Goal: Information Seeking & Learning: Learn about a topic

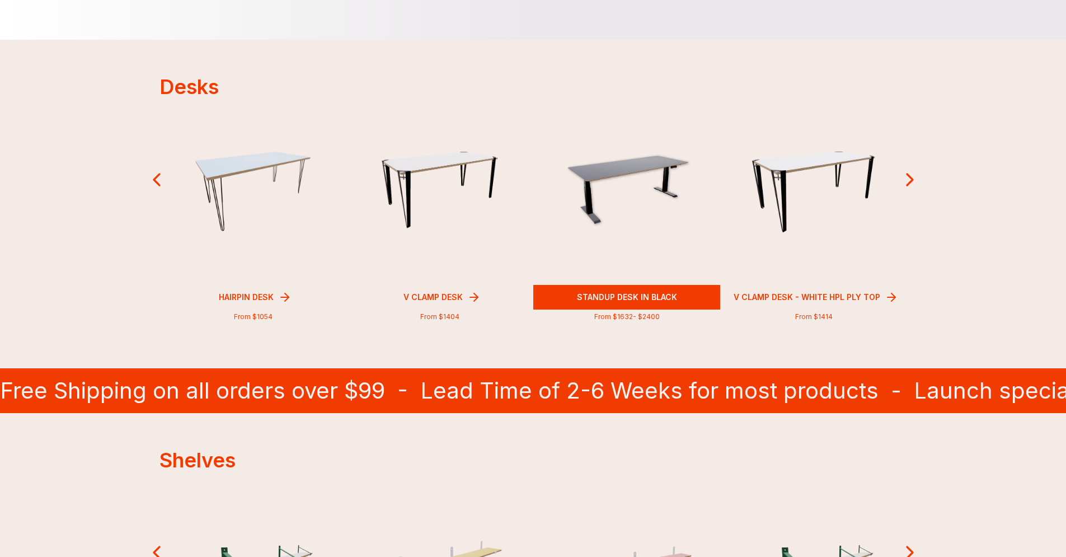
scroll to position [273, 0]
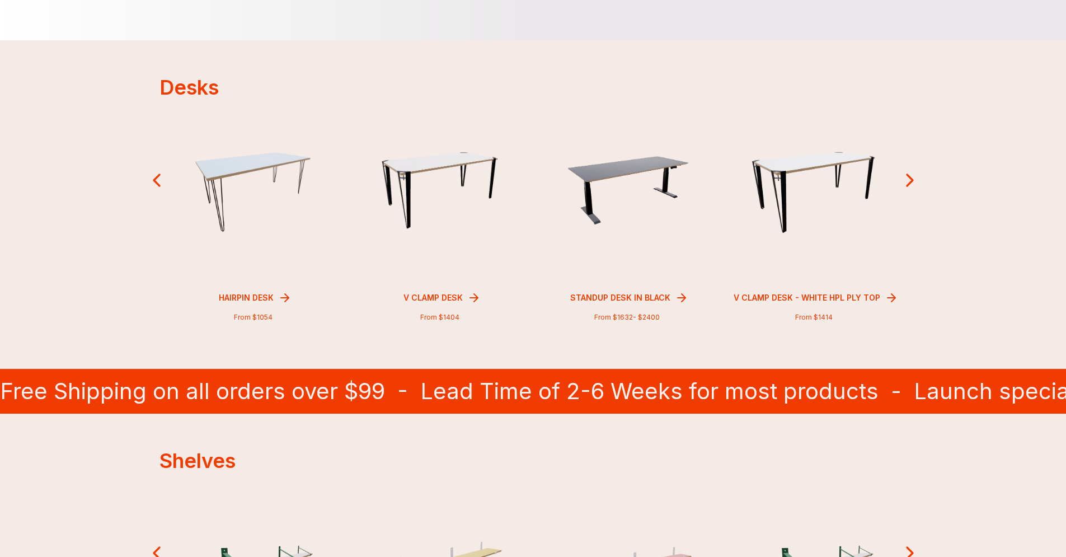
click at [908, 179] on icon at bounding box center [910, 180] width 22 height 22
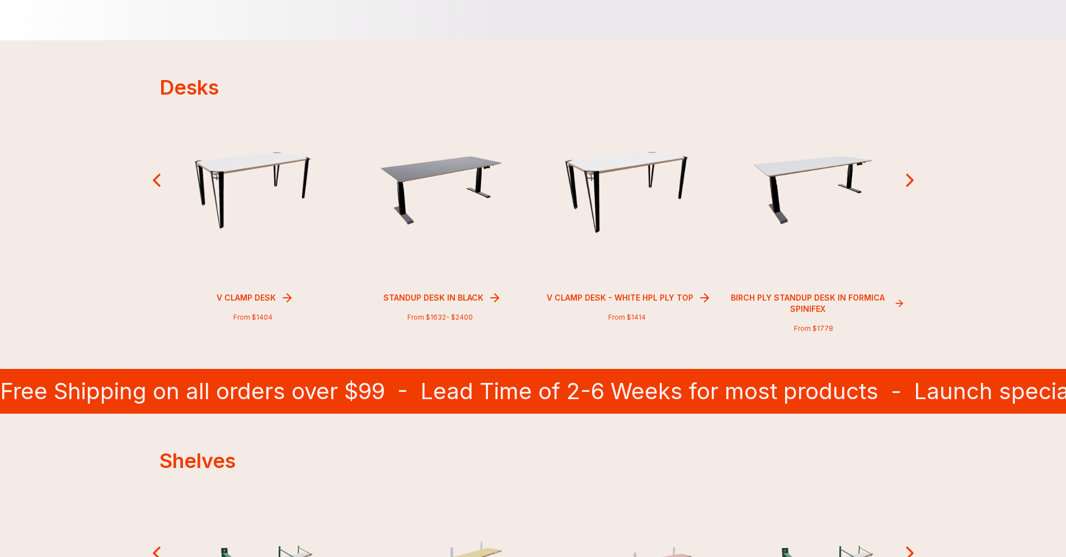
click at [908, 179] on icon at bounding box center [910, 180] width 22 height 22
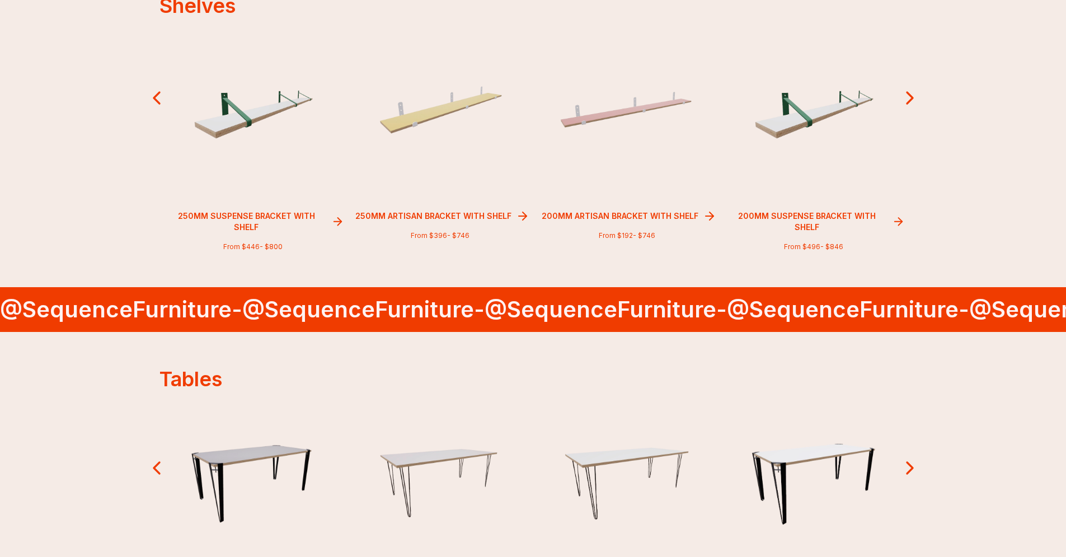
scroll to position [774, 0]
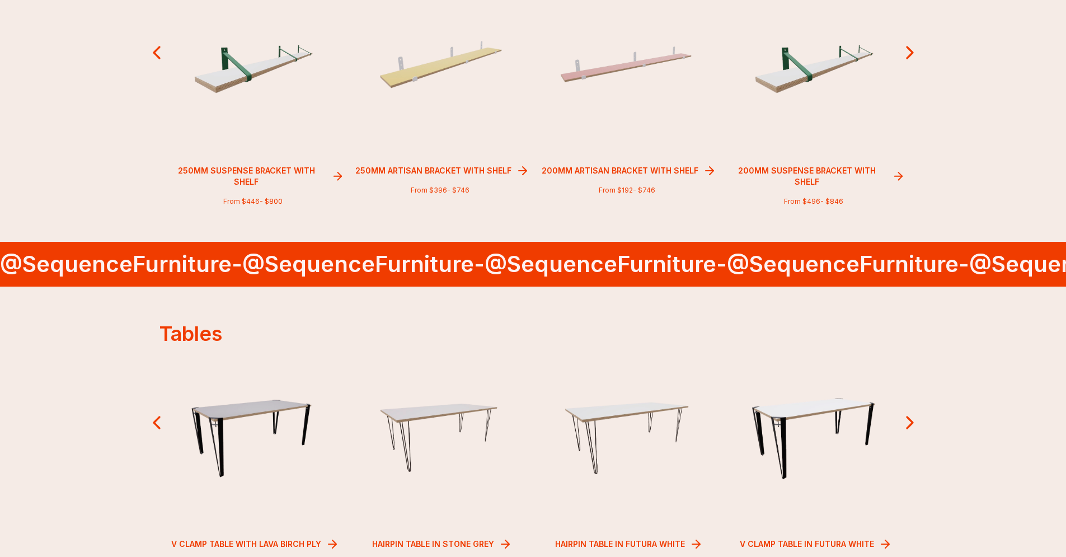
click at [904, 63] on icon at bounding box center [910, 52] width 22 height 22
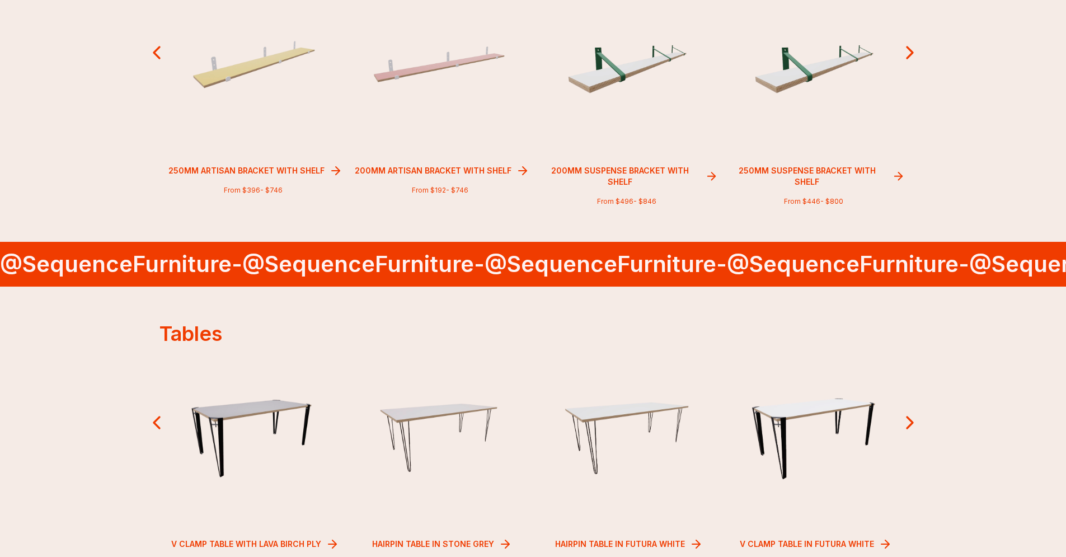
click at [906, 60] on icon at bounding box center [910, 52] width 22 height 22
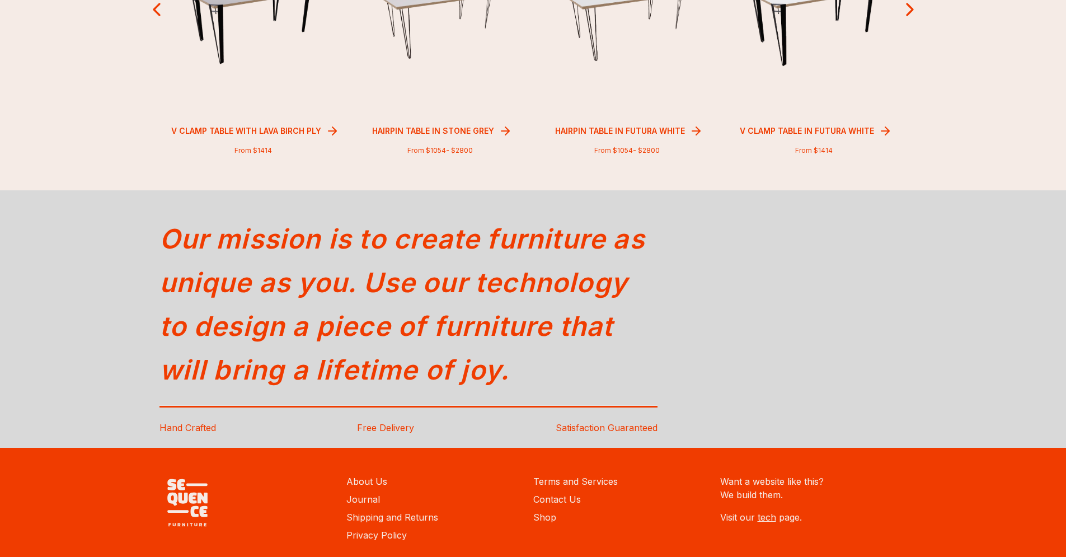
scroll to position [1189, 0]
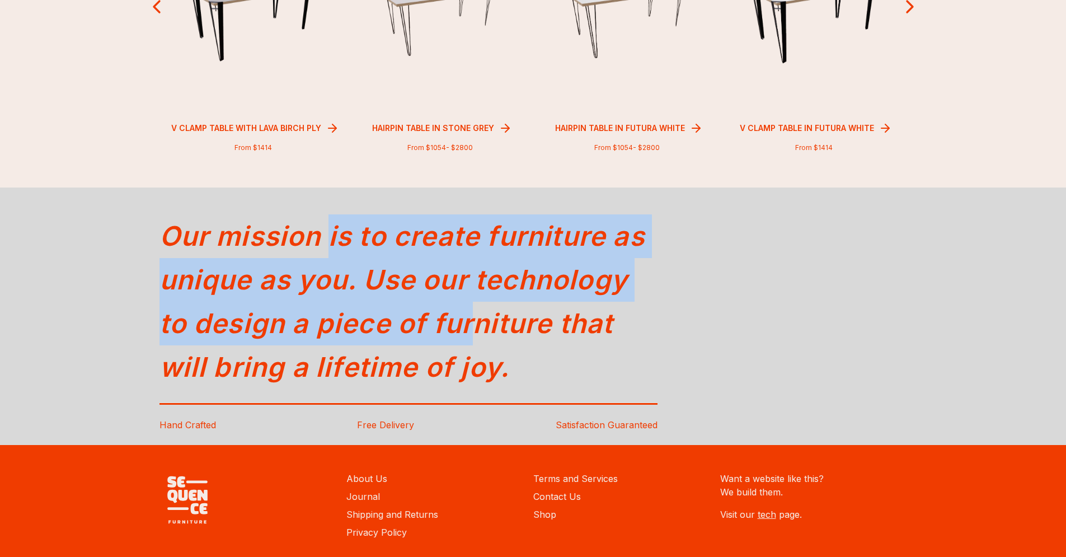
drag, startPoint x: 327, startPoint y: 254, endPoint x: 471, endPoint y: 341, distance: 167.8
click at [471, 341] on div "Our mission is to create furniture as unique as you. Use our technology to desi…" at bounding box center [409, 301] width 499 height 201
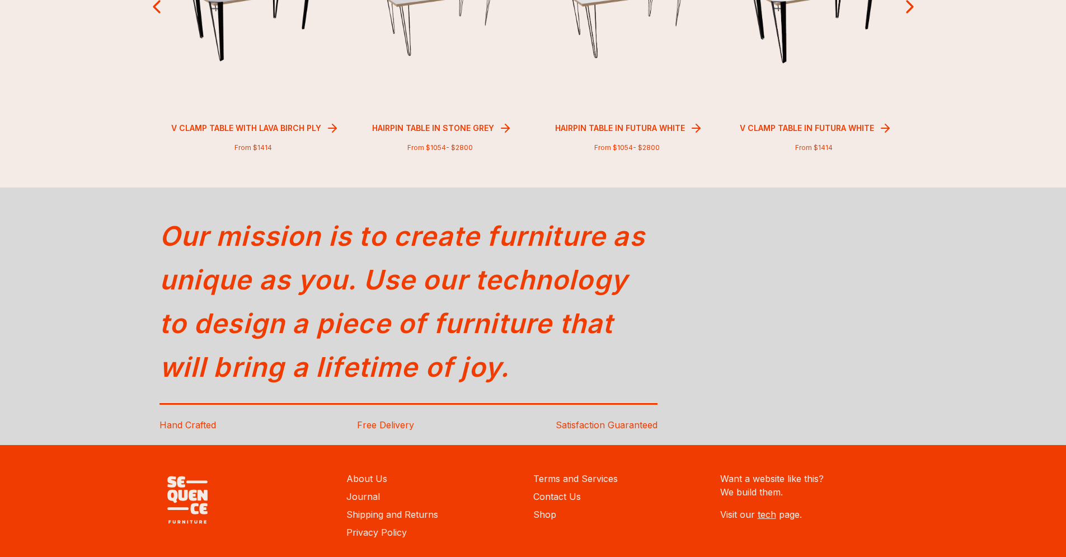
click at [679, 358] on div "Our mission is to create furniture as unique as you. Use our technology to desi…" at bounding box center [534, 316] width 748 height 231
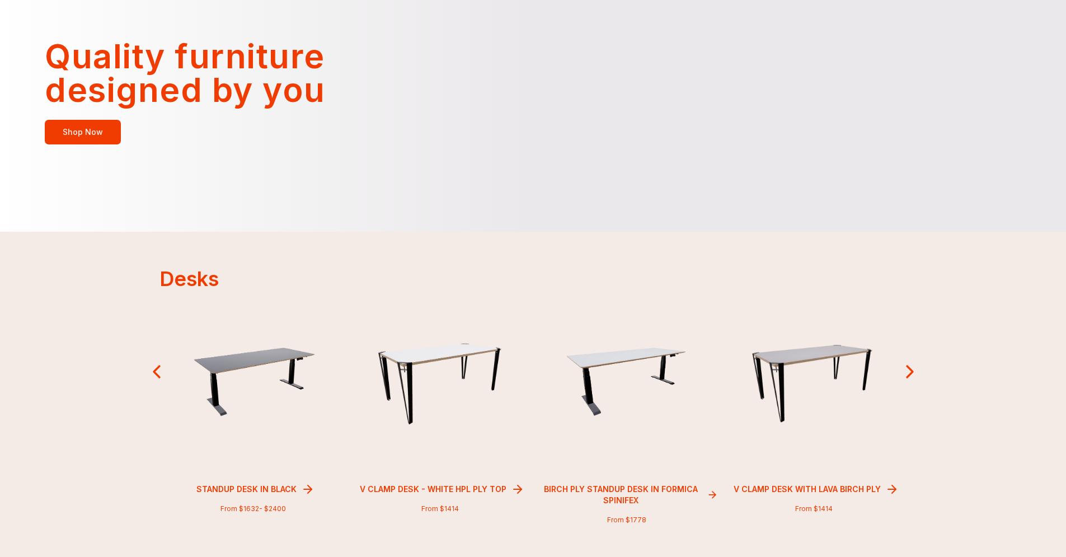
scroll to position [0, 0]
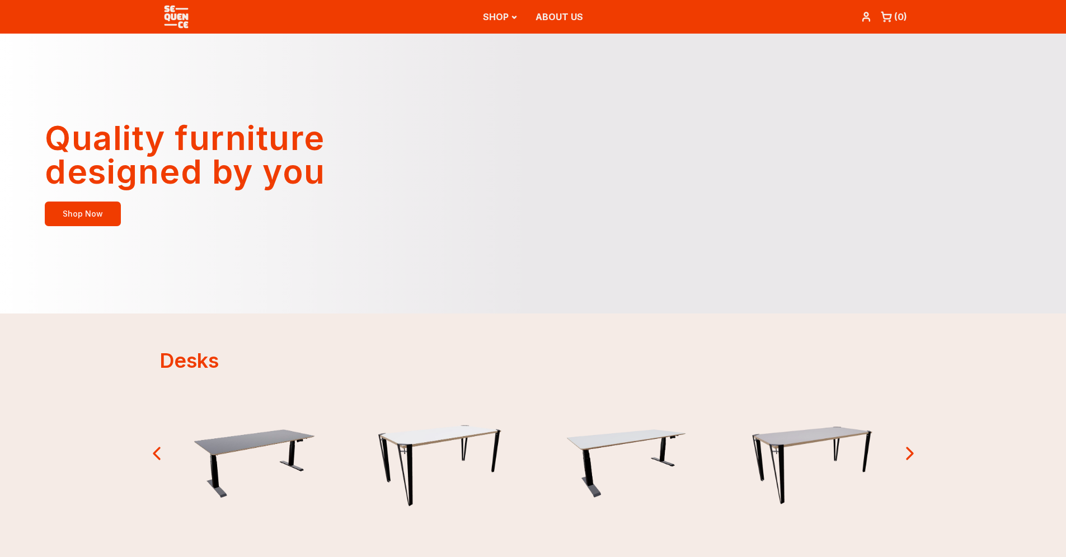
click at [559, 15] on link "ABOUT US" at bounding box center [560, 16] width 48 height 11
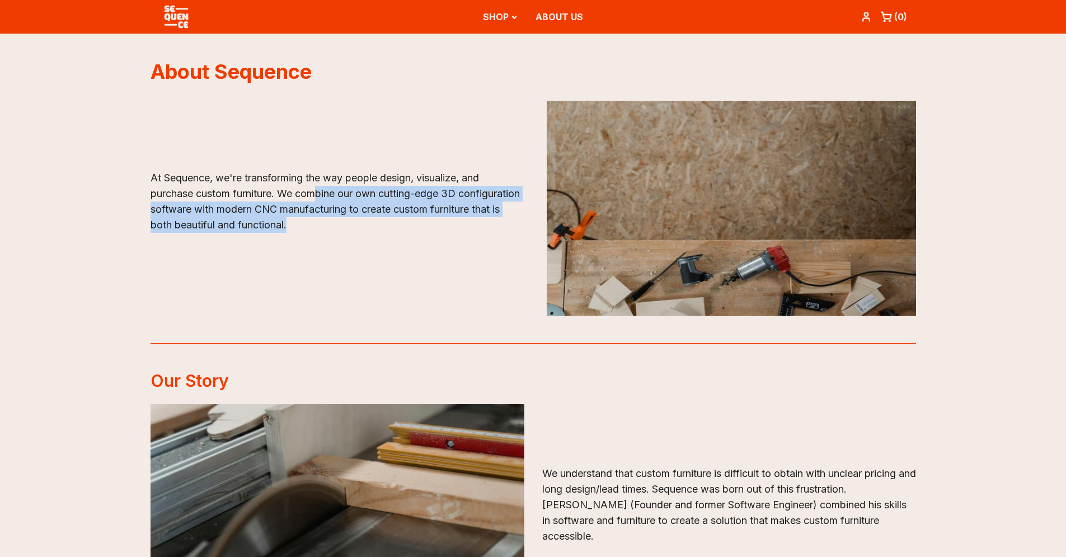
drag, startPoint x: 322, startPoint y: 188, endPoint x: 379, endPoint y: 242, distance: 78.8
click at [379, 242] on div "At Sequence, we're transforming the way people design, visualize, and purchase …" at bounding box center [335, 208] width 369 height 76
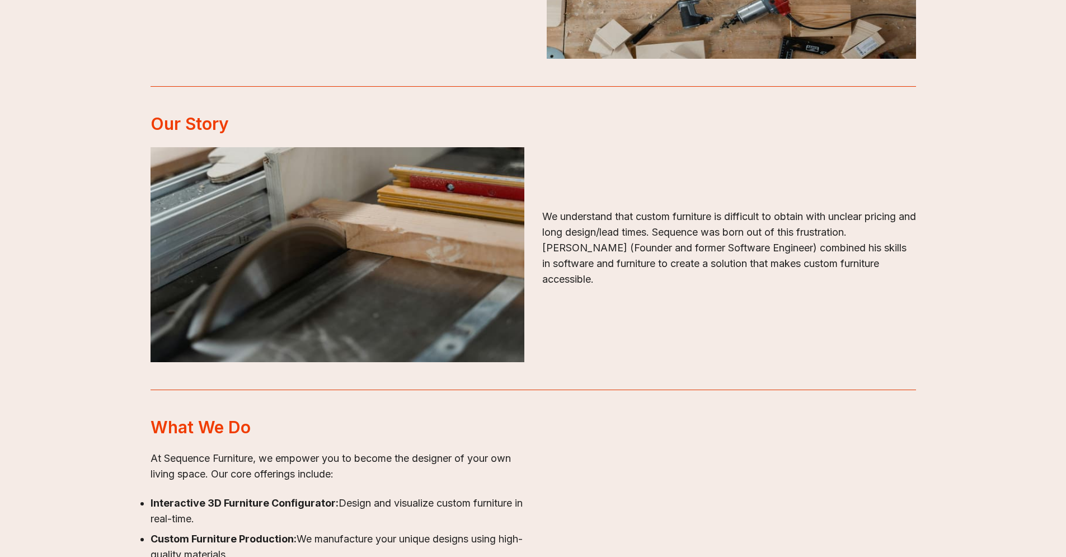
scroll to position [270, 0]
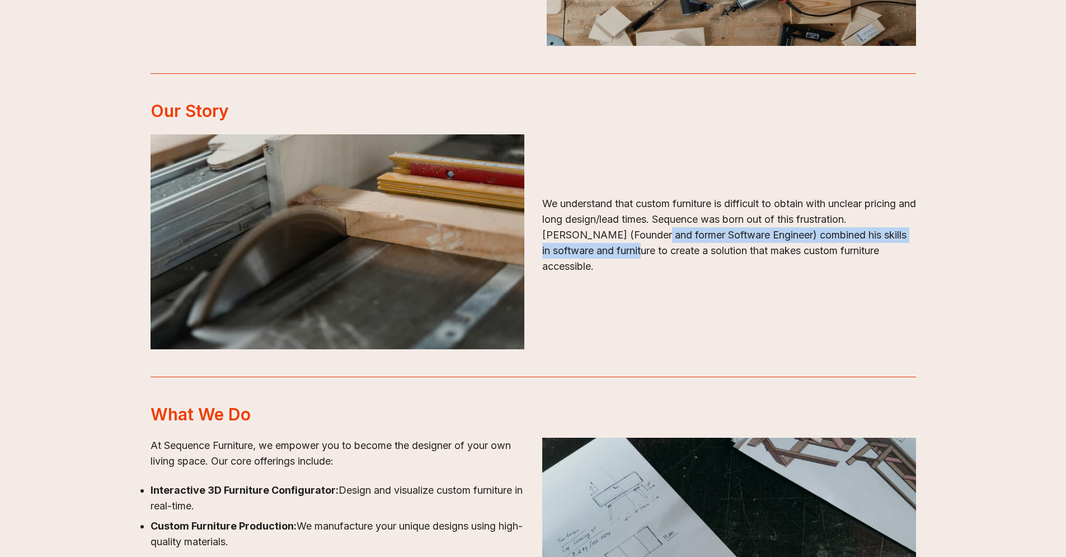
drag, startPoint x: 649, startPoint y: 258, endPoint x: 667, endPoint y: 258, distance: 17.9
click at [660, 253] on p "We understand that custom furniture is difficult to obtain with unclear pricing…" at bounding box center [729, 235] width 374 height 78
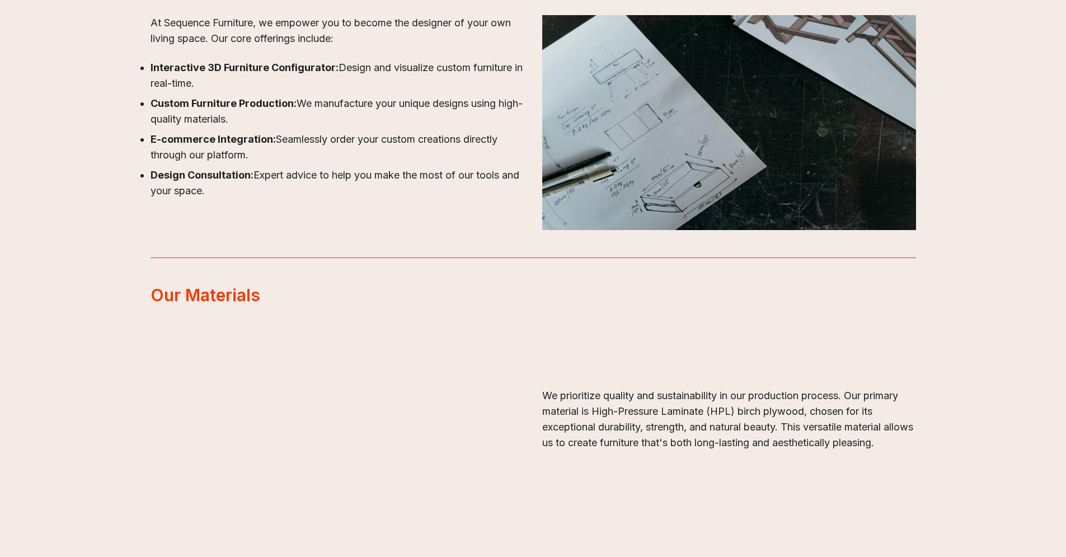
scroll to position [740, 0]
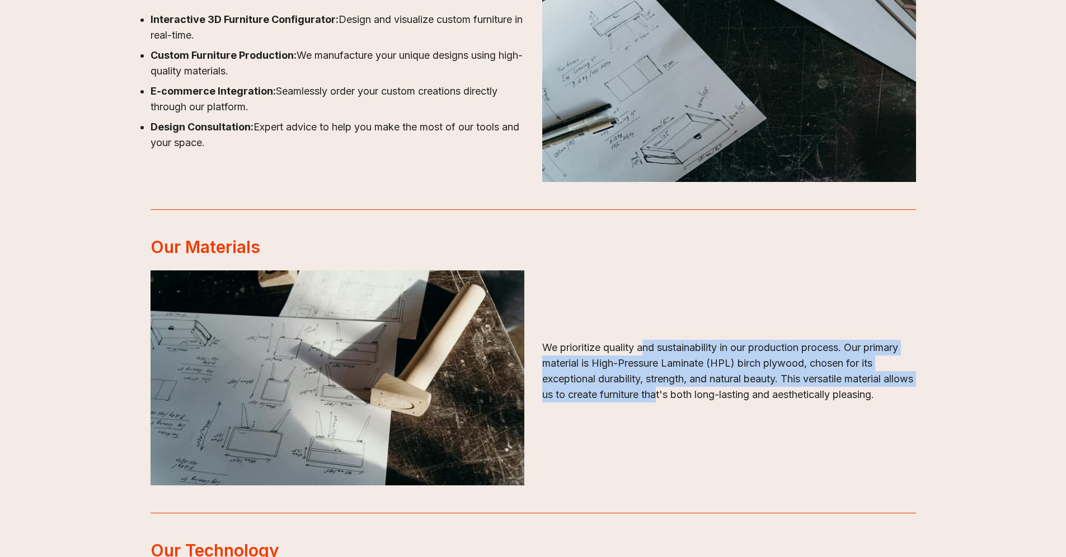
drag, startPoint x: 692, startPoint y: 390, endPoint x: 638, endPoint y: 334, distance: 78.4
click at [640, 340] on p "We prioritize quality and sustainability in our production process. Our primary…" at bounding box center [729, 371] width 374 height 63
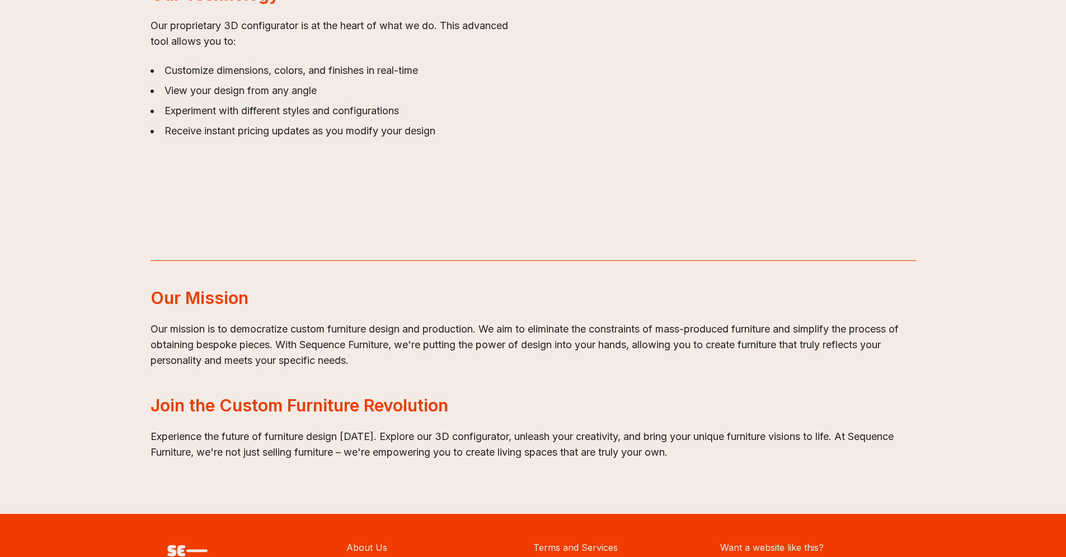
scroll to position [1365, 0]
